Goal: Task Accomplishment & Management: Manage account settings

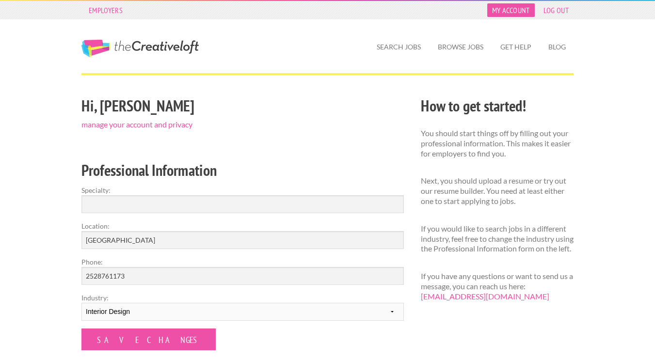
click at [509, 4] on link "My Account" at bounding box center [510, 10] width 47 height 14
click at [522, 46] on link "Get Help" at bounding box center [515, 47] width 47 height 22
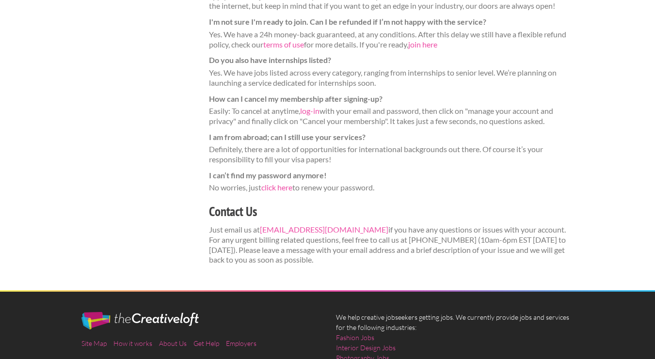
scroll to position [318, 0]
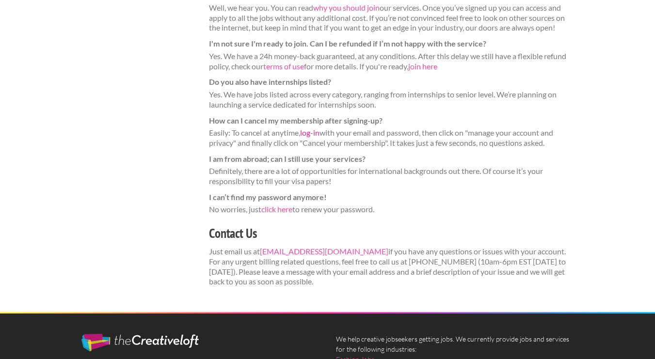
click at [313, 134] on link "log-in" at bounding box center [309, 132] width 19 height 9
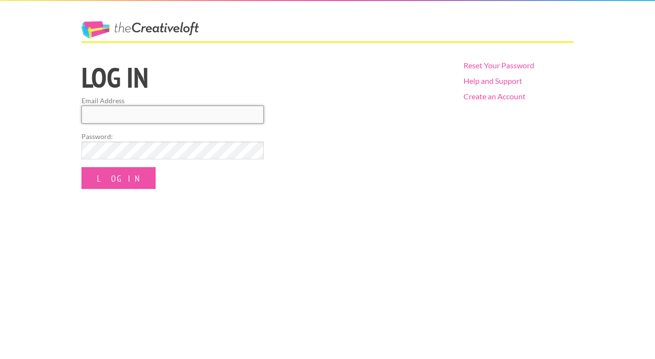
click at [145, 122] on input "Email Address" at bounding box center [172, 115] width 182 height 18
type input "ocho0913@gmail.com"
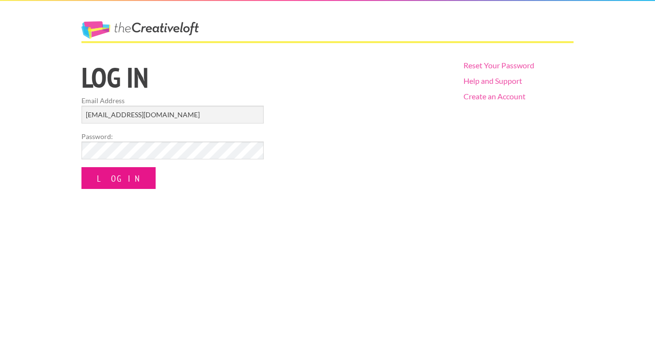
click at [124, 180] on input "Log In" at bounding box center [118, 178] width 74 height 22
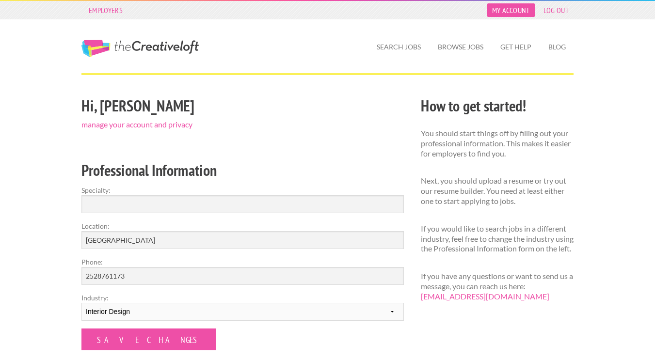
click at [517, 12] on link "My Account" at bounding box center [510, 10] width 47 height 14
click at [164, 125] on link "manage your account and privacy" at bounding box center [136, 124] width 111 height 9
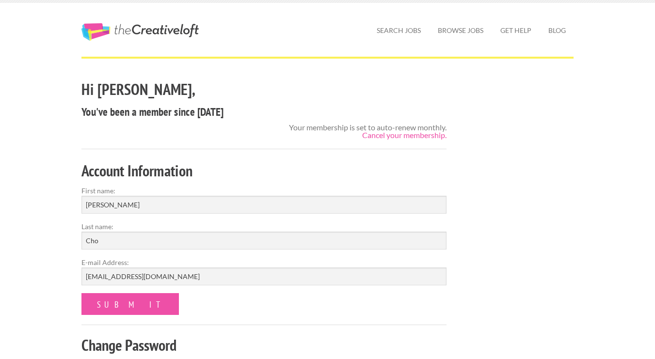
scroll to position [41, 0]
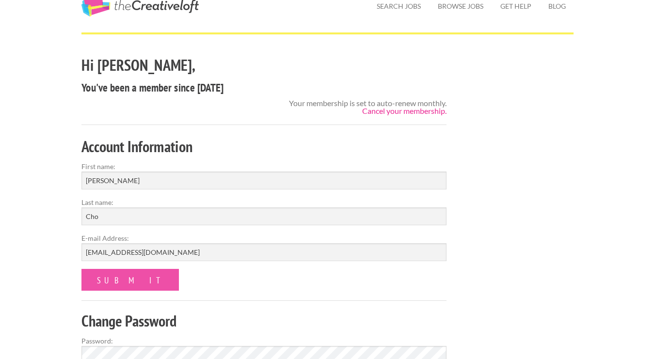
click at [375, 109] on link "Cancel your membership." at bounding box center [404, 110] width 84 height 9
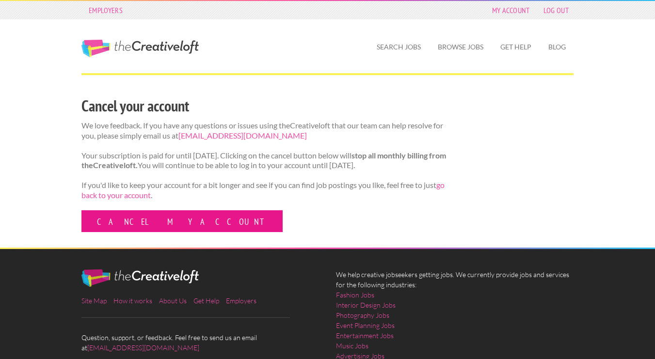
click at [154, 227] on link "Cancel my account" at bounding box center [181, 221] width 201 height 22
